Goal: Task Accomplishment & Management: Manage account settings

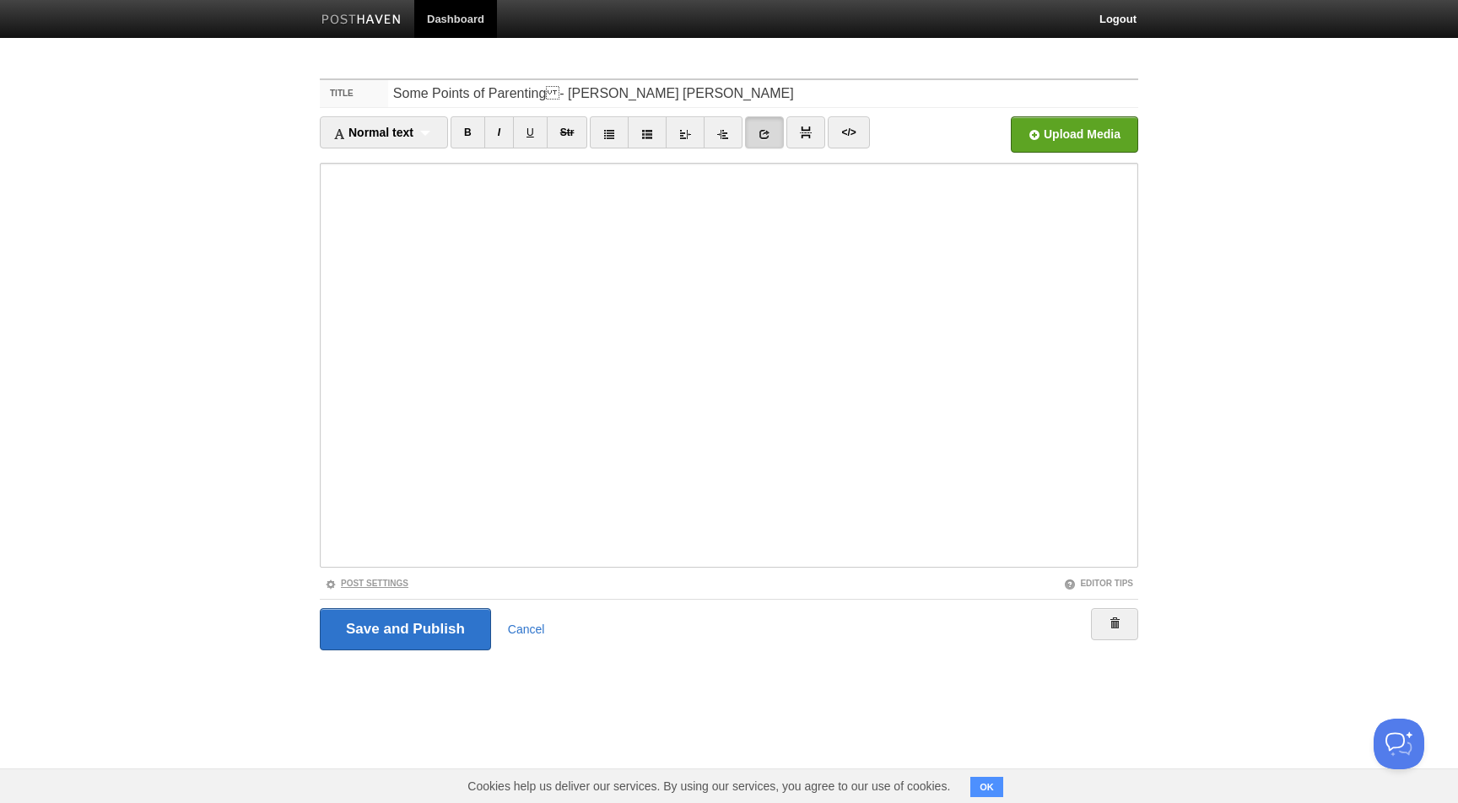
click at [399, 582] on link "Post Settings" at bounding box center [367, 583] width 84 height 9
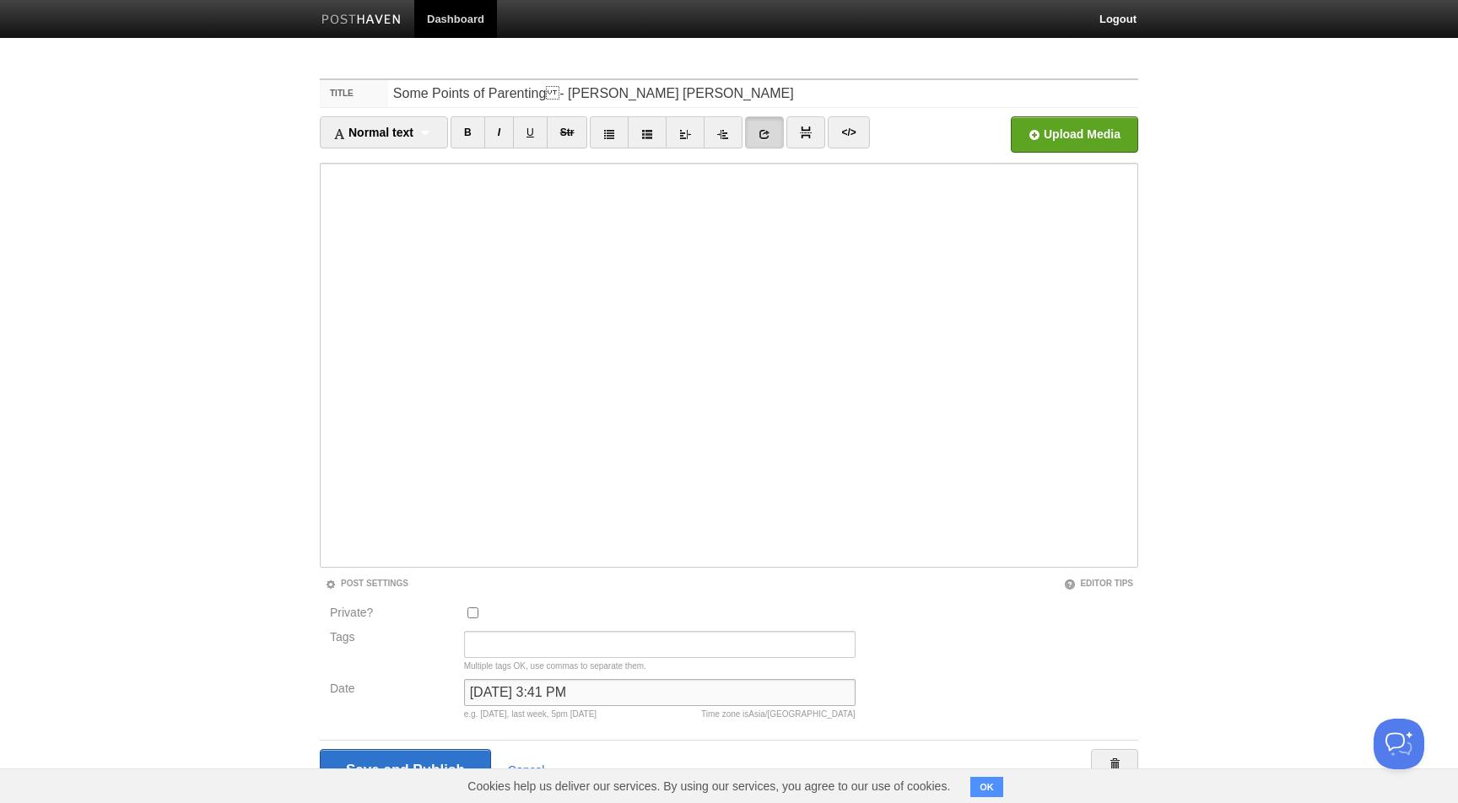
click at [551, 695] on input "December 1, 2024 at 3:41 PM" at bounding box center [659, 692] width 391 height 27
type input "nw"
click at [320, 749] on input "Save and Publish" at bounding box center [405, 770] width 171 height 42
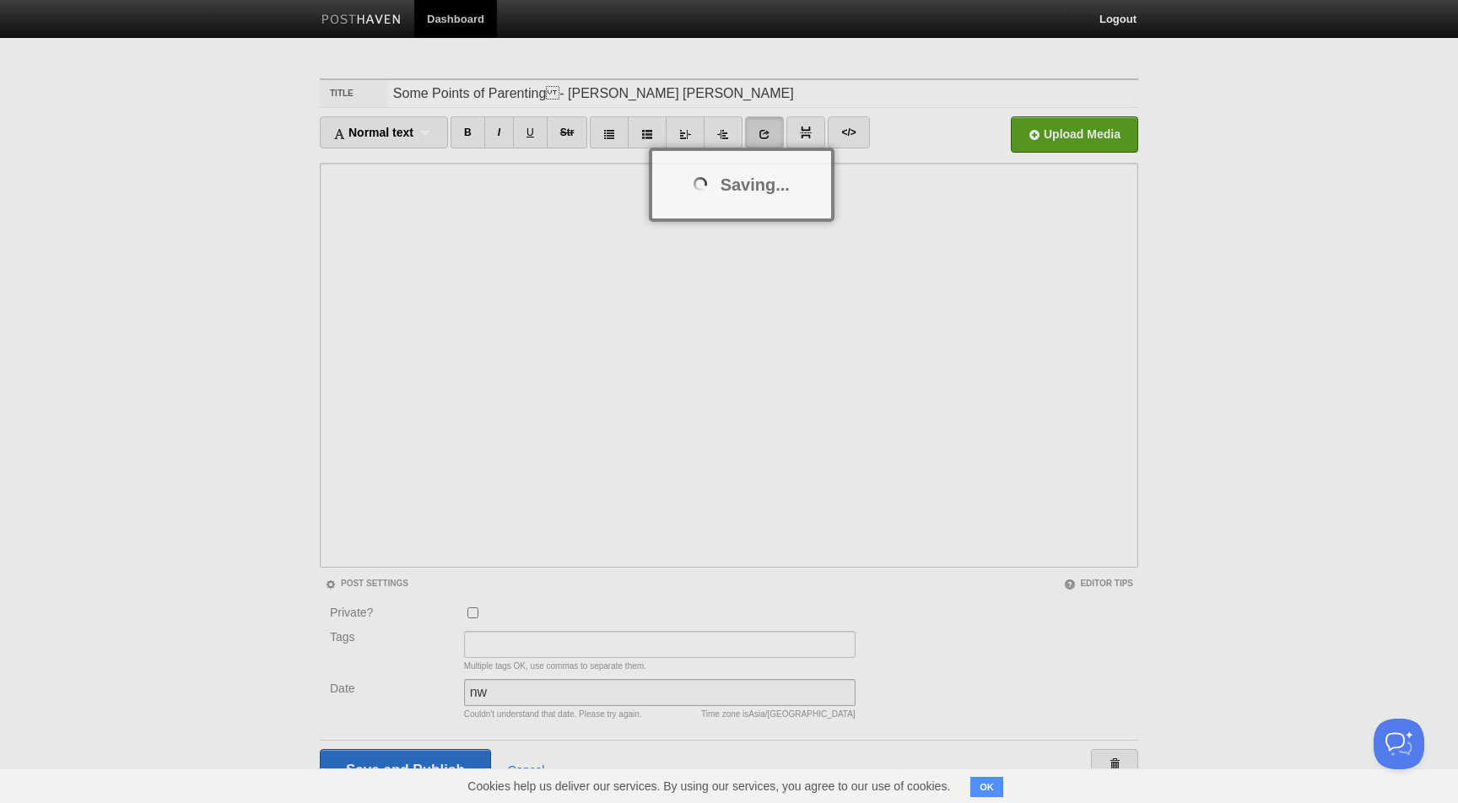
click at [320, 749] on input "Save and Publish" at bounding box center [405, 770] width 171 height 42
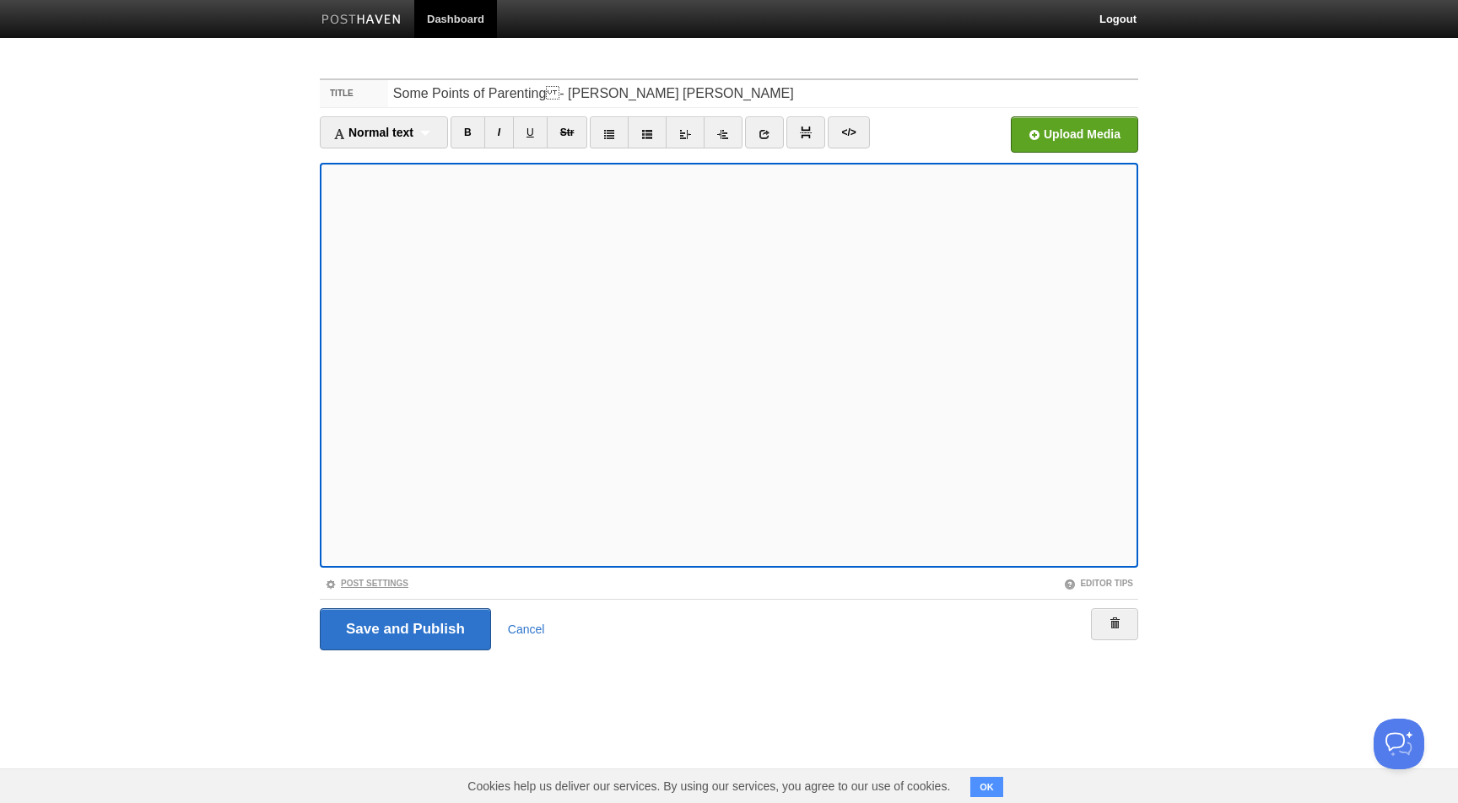
click at [389, 582] on link "Post Settings" at bounding box center [367, 583] width 84 height 9
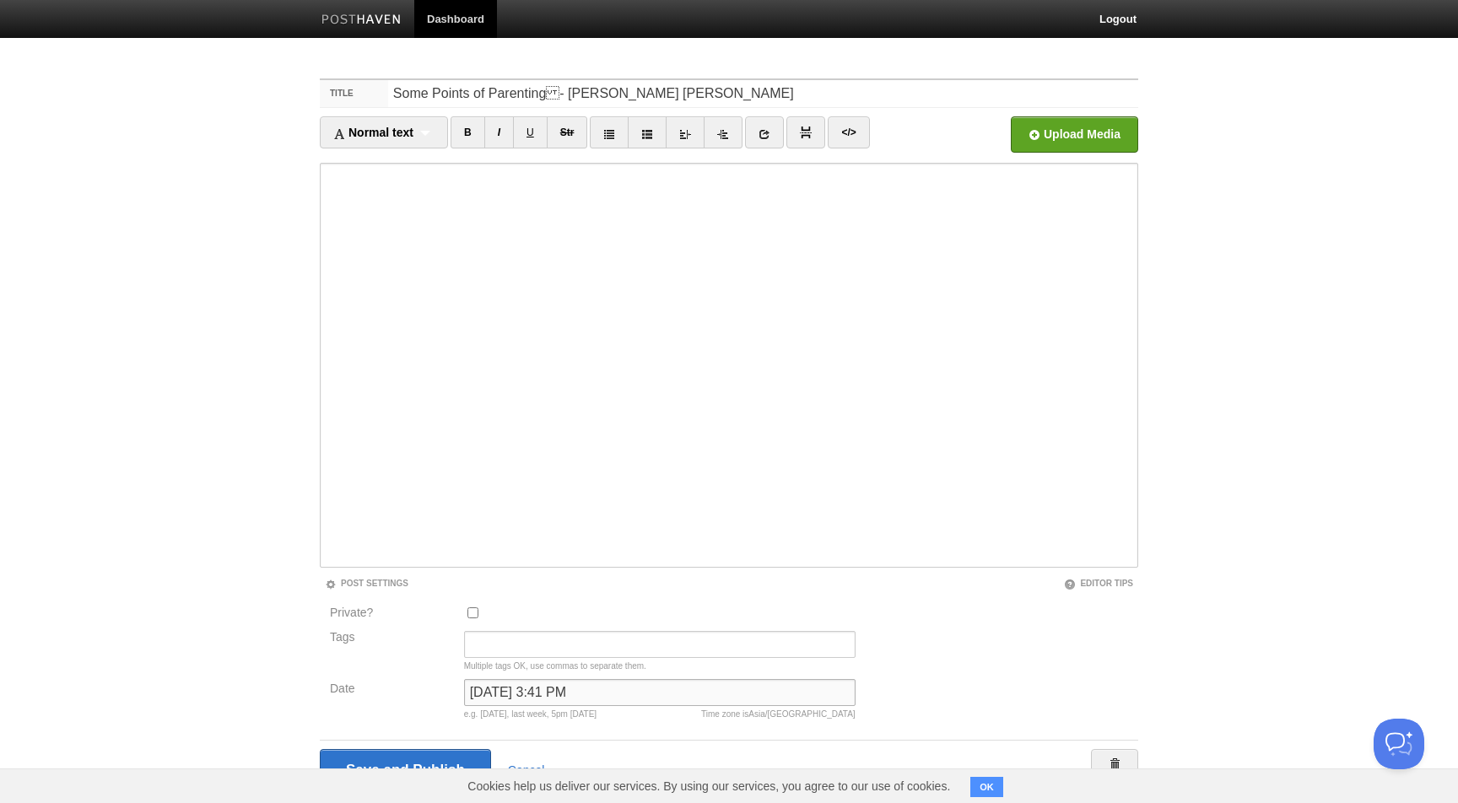
click at [552, 687] on input "December 1, 2024 at 3:41 PM" at bounding box center [659, 692] width 391 height 27
type input "now"
click at [320, 749] on input "Save and Publish" at bounding box center [405, 770] width 171 height 42
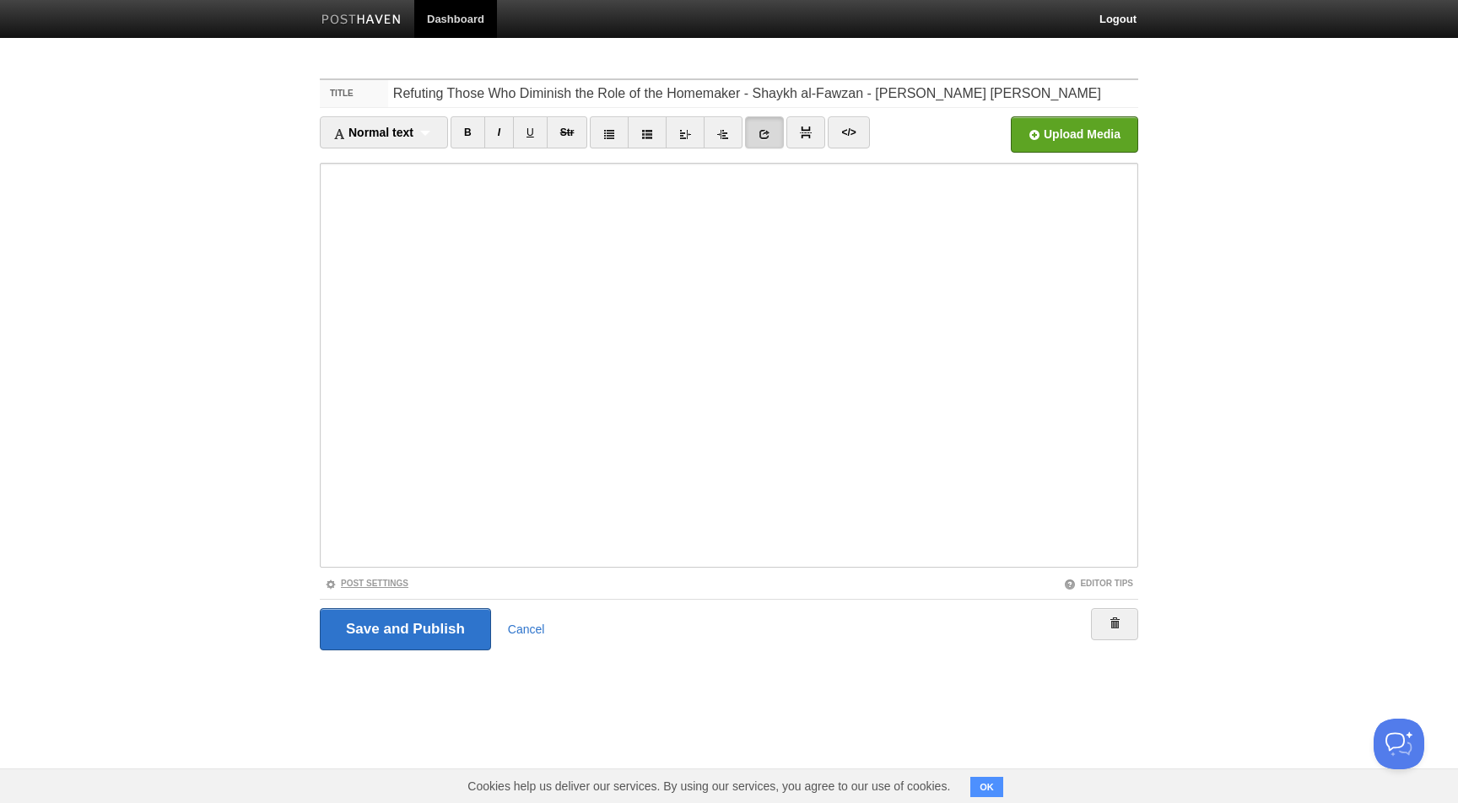
click at [400, 583] on link "Post Settings" at bounding box center [367, 583] width 84 height 9
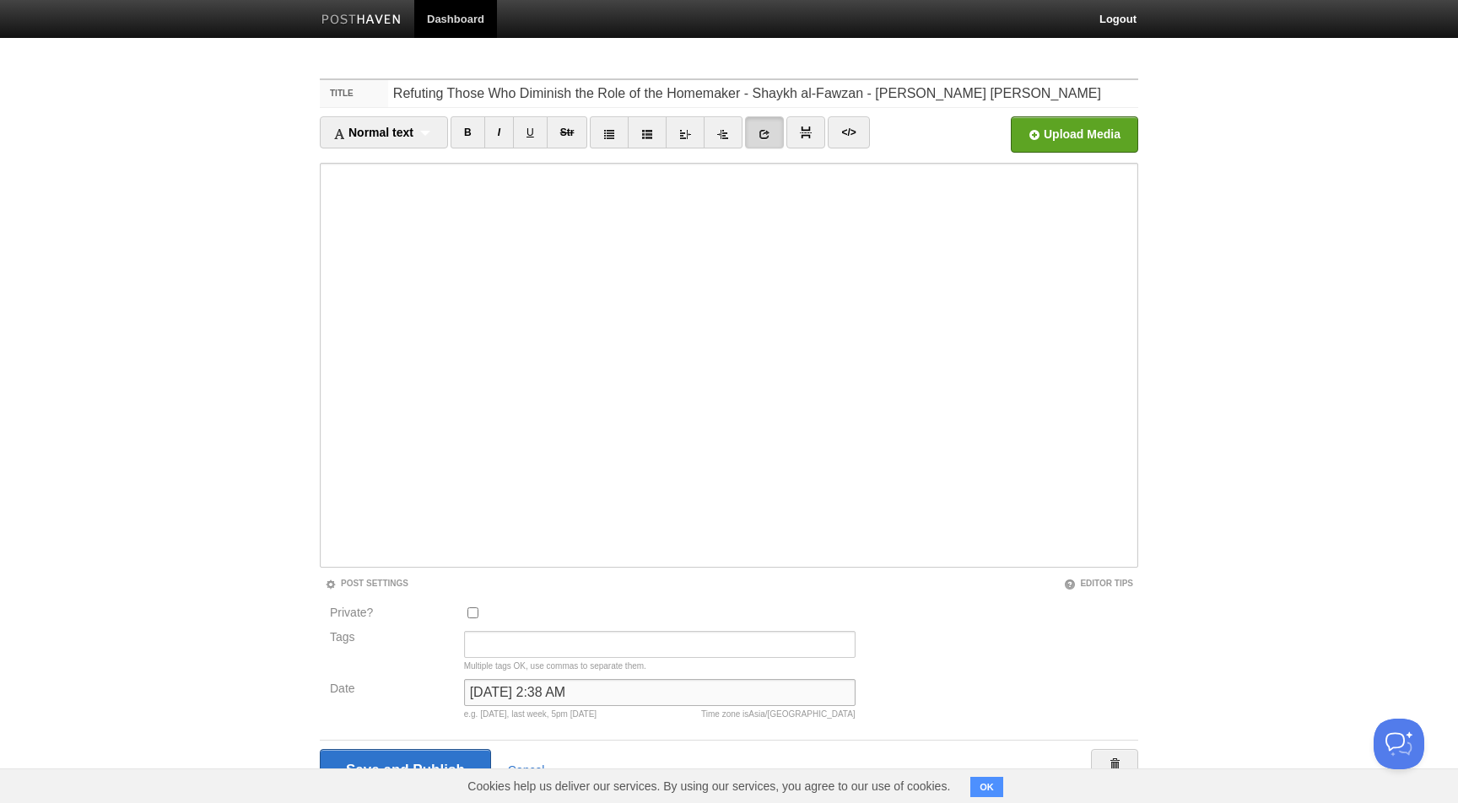
click at [530, 704] on input "June 19, 2023 at 2:38 AM" at bounding box center [659, 692] width 391 height 27
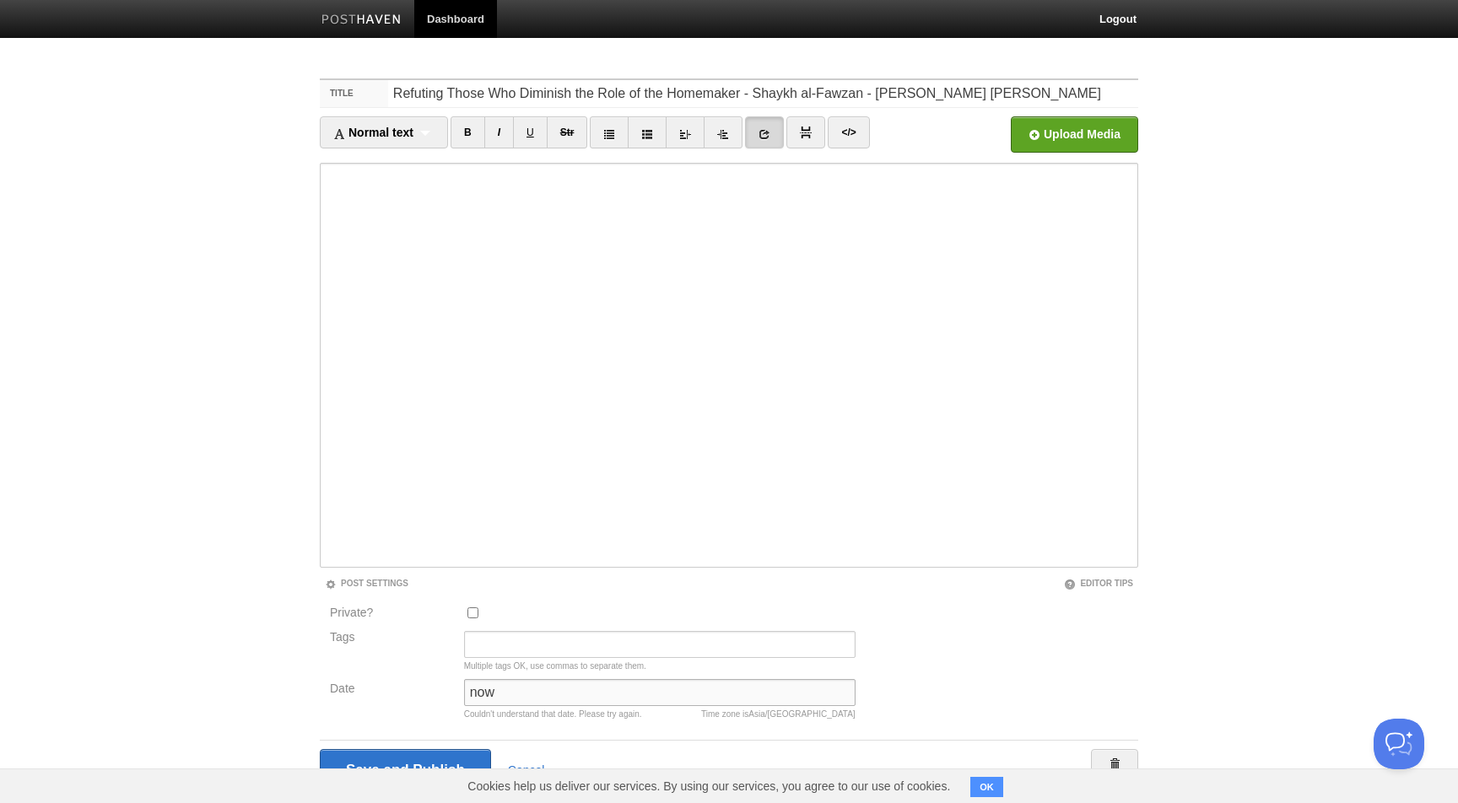
type input "now"
click at [320, 749] on input "Save and Publish" at bounding box center [405, 770] width 171 height 42
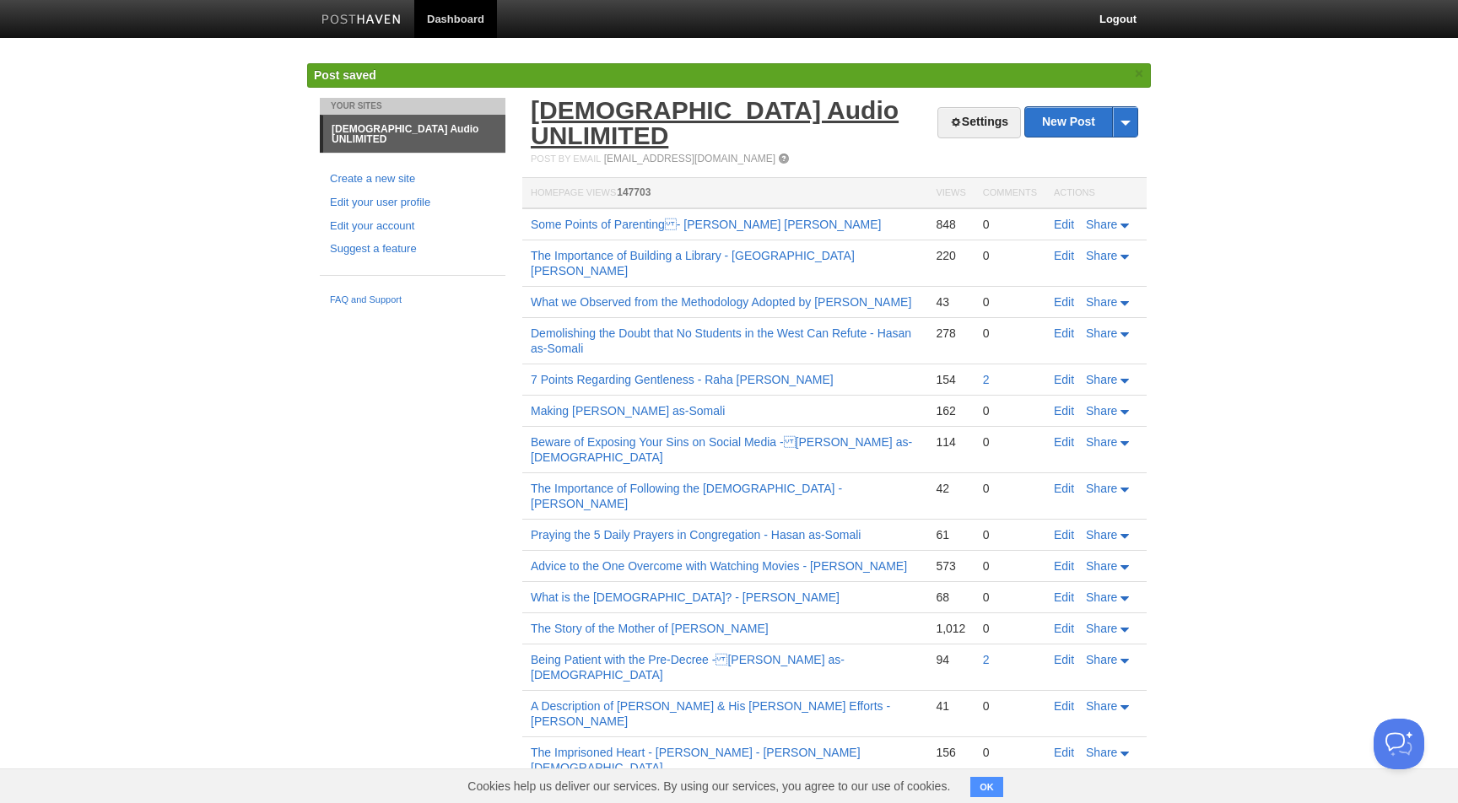
click at [650, 108] on link "[DEMOGRAPHIC_DATA] Audio UNLIMITED" at bounding box center [715, 122] width 368 height 53
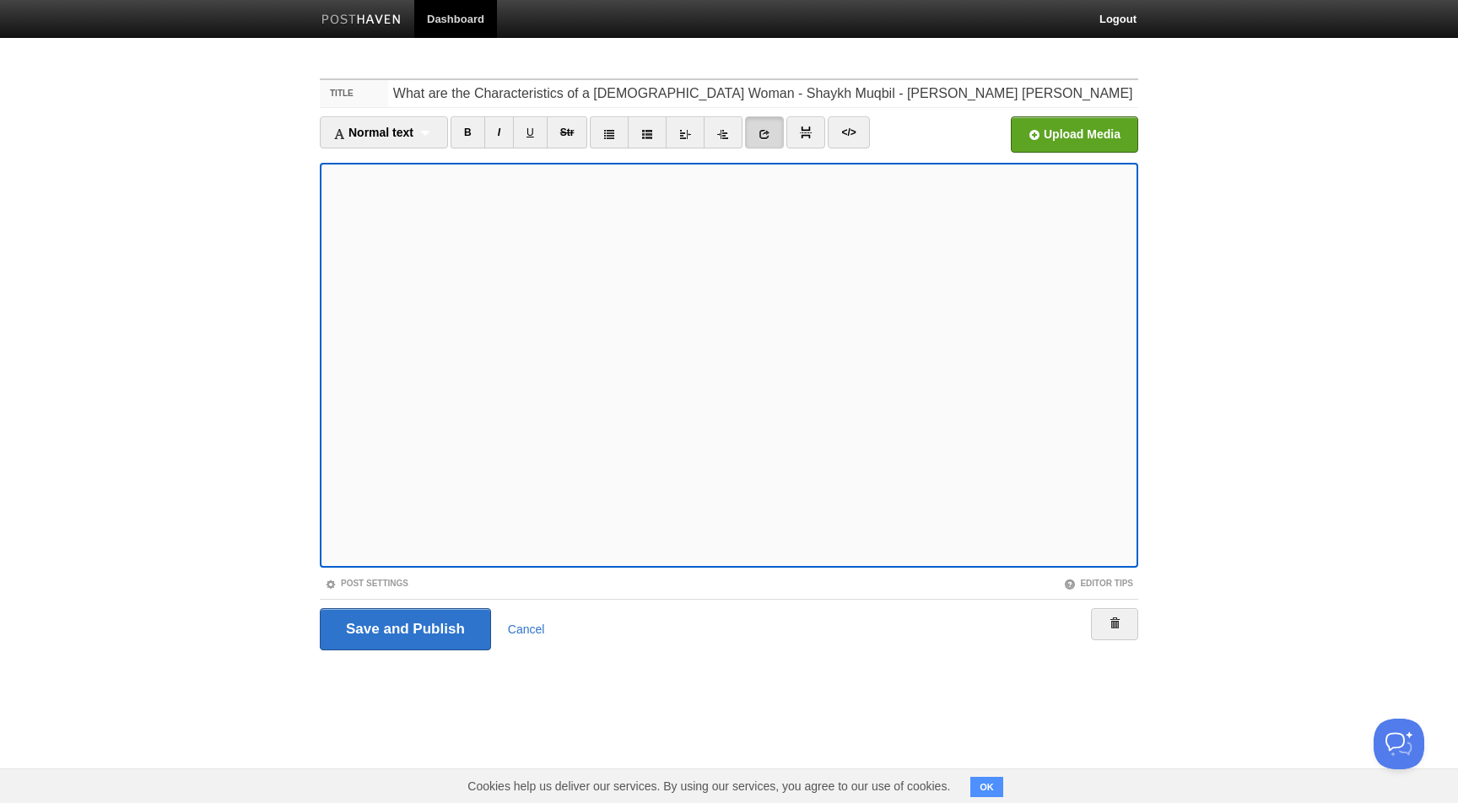
click at [411, 588] on div "Post Settings" at bounding box center [524, 583] width 409 height 14
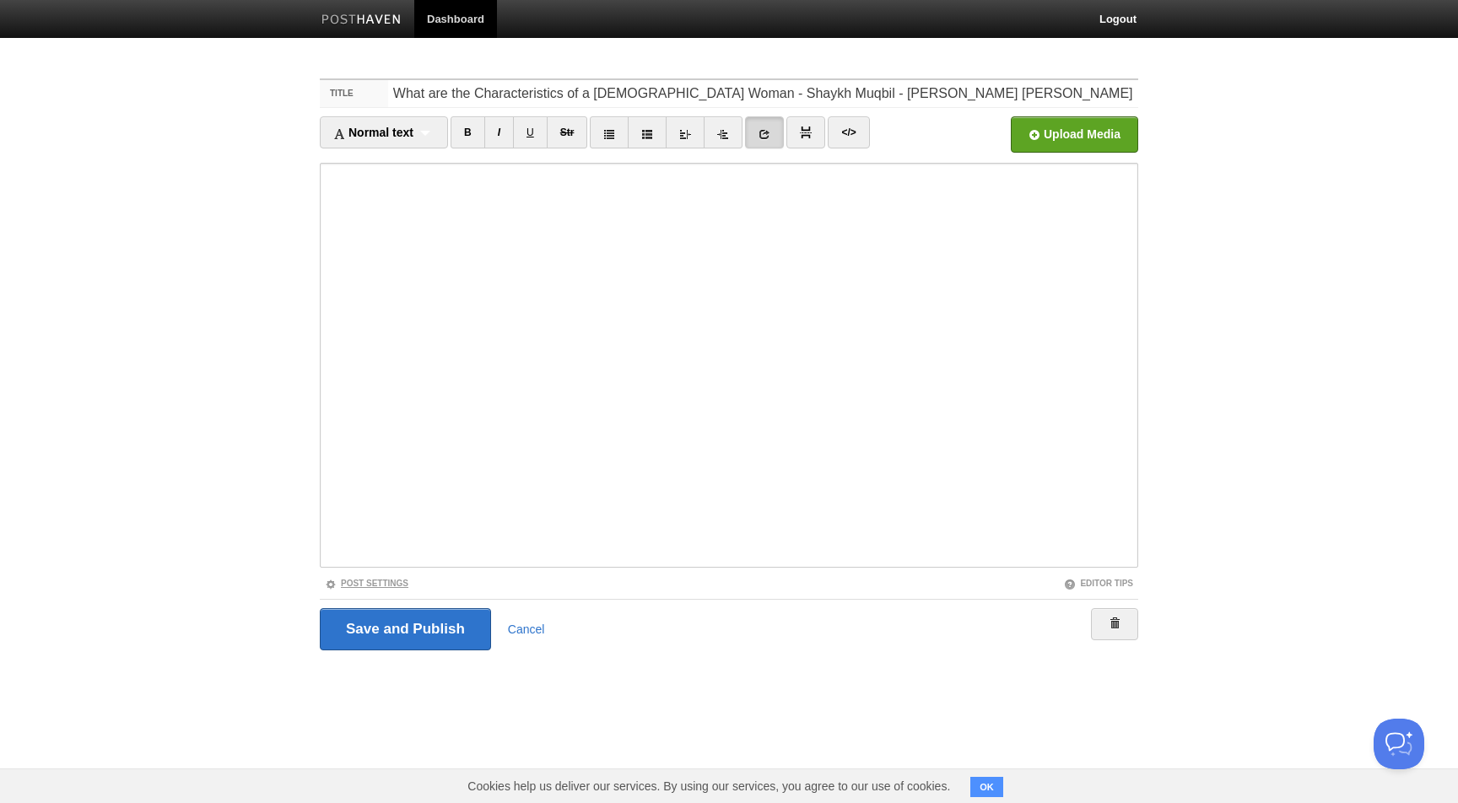
click at [401, 583] on link "Post Settings" at bounding box center [367, 583] width 84 height 9
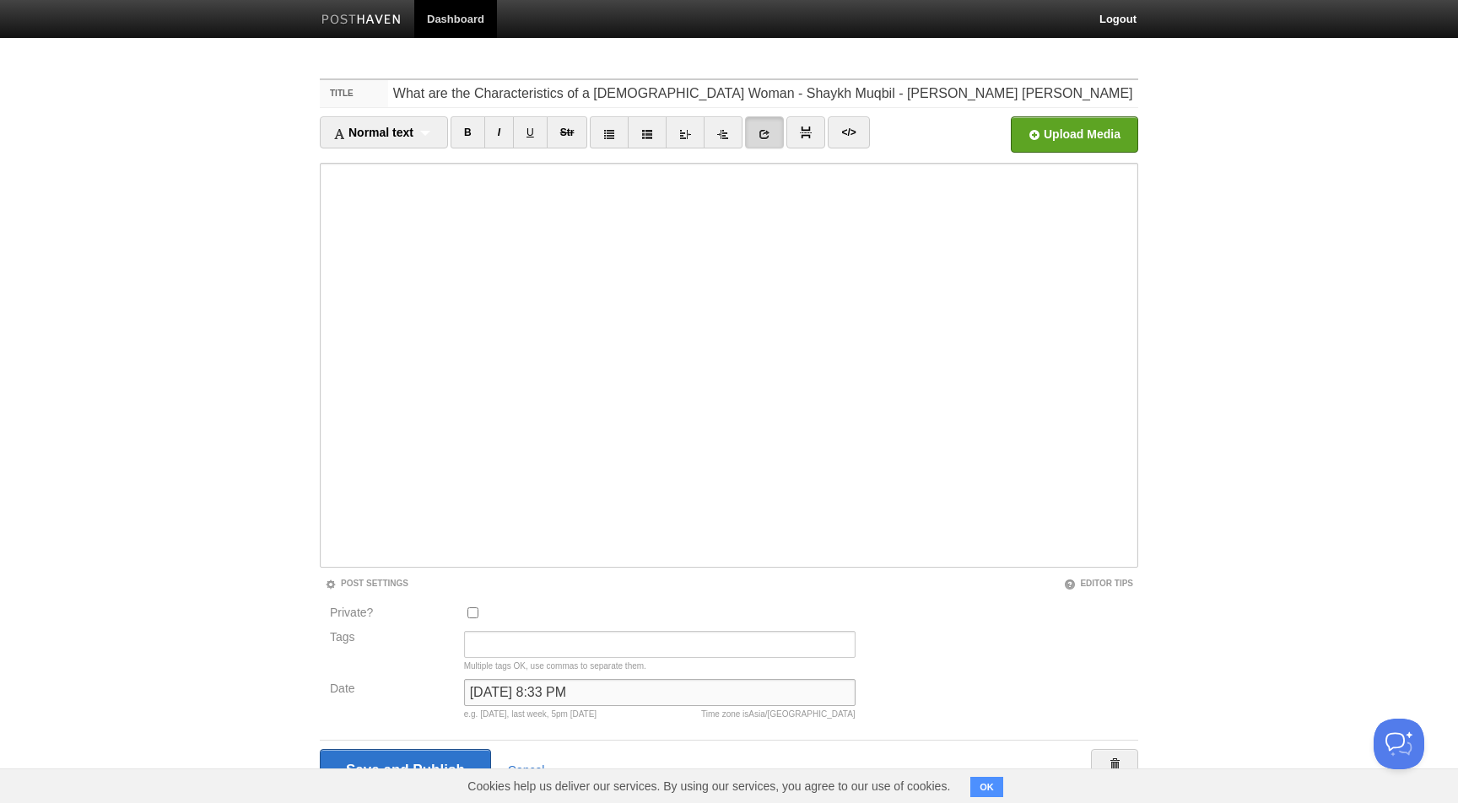
click at [533, 694] on input "December 4, 2024 at 8:33 PM" at bounding box center [659, 692] width 391 height 27
type input "n"
type input "m"
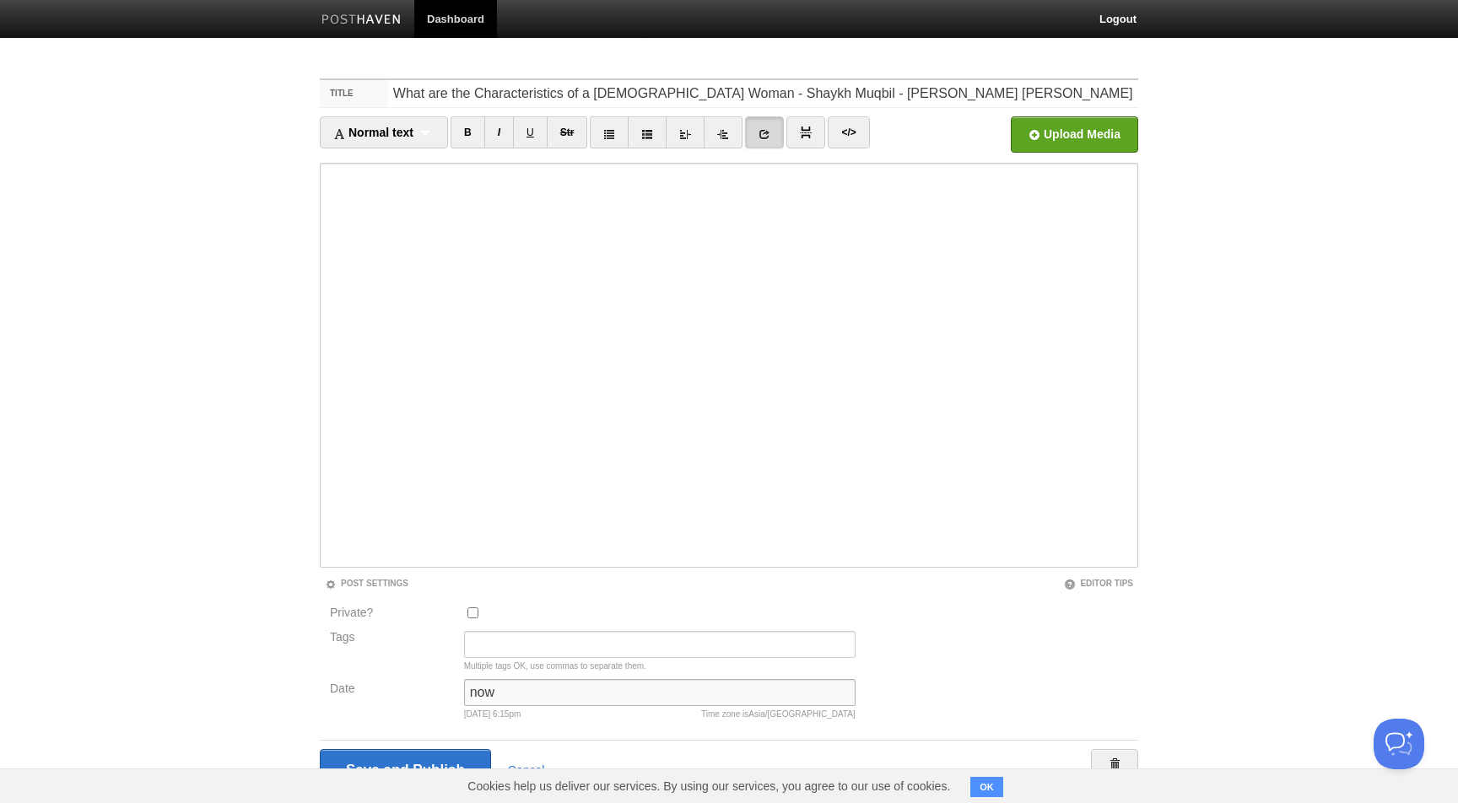
type input "now"
click at [320, 749] on input "Save and Publish" at bounding box center [405, 770] width 171 height 42
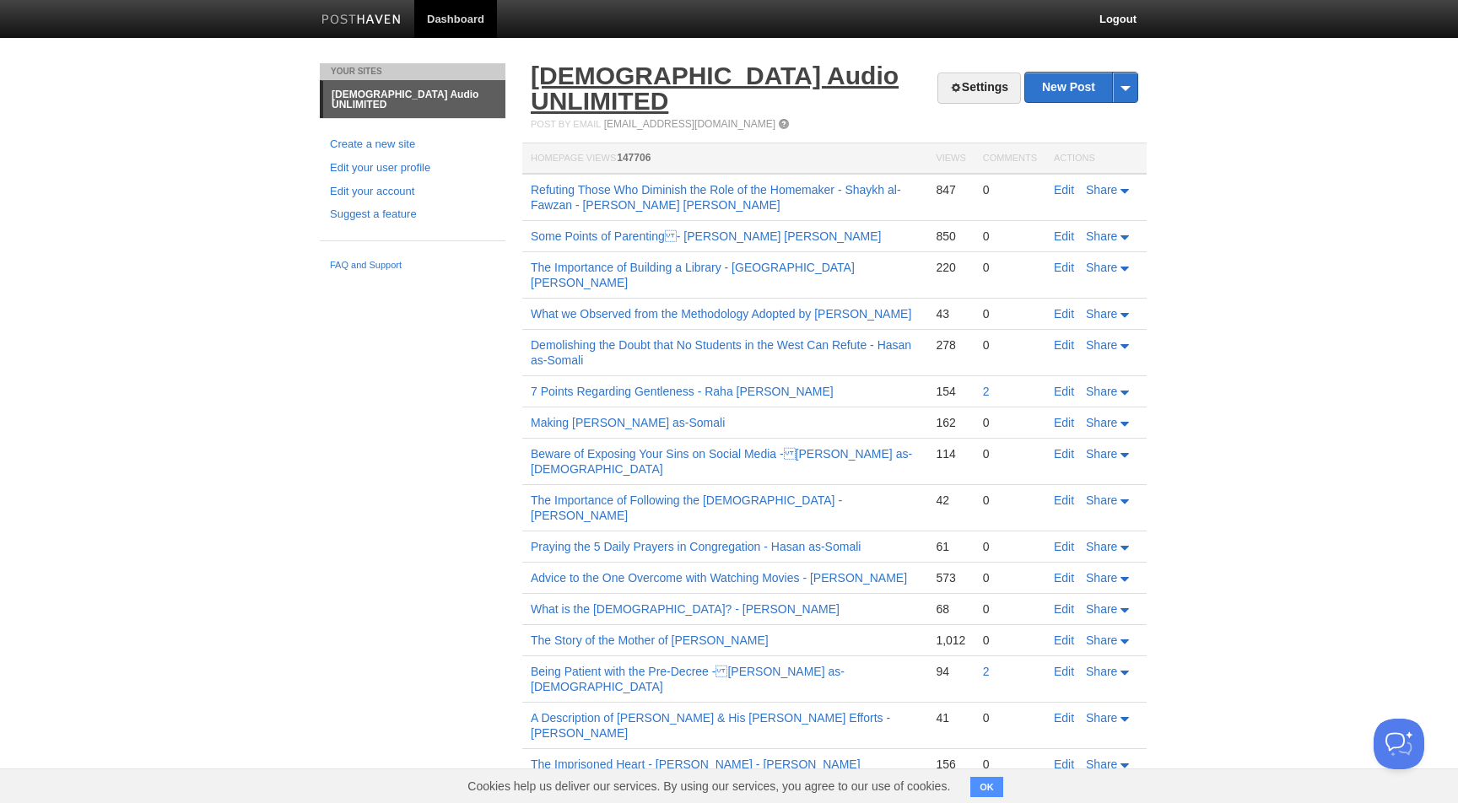
click at [720, 78] on link "[DEMOGRAPHIC_DATA] Audio UNLIMITED" at bounding box center [715, 88] width 368 height 53
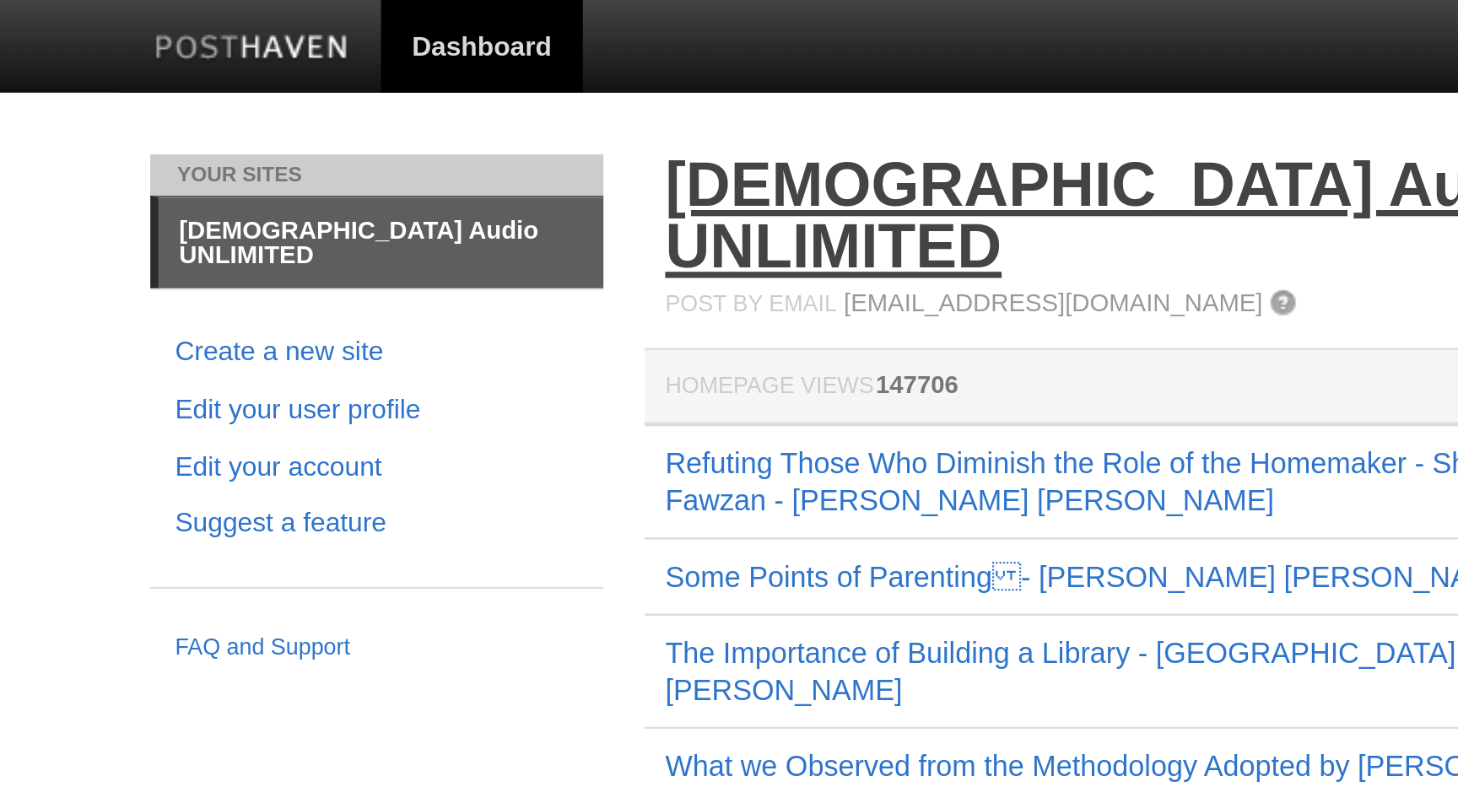
click at [560, 75] on link "[DEMOGRAPHIC_DATA] Audio UNLIMITED" at bounding box center [715, 88] width 368 height 53
